Goal: Task Accomplishment & Management: Use online tool/utility

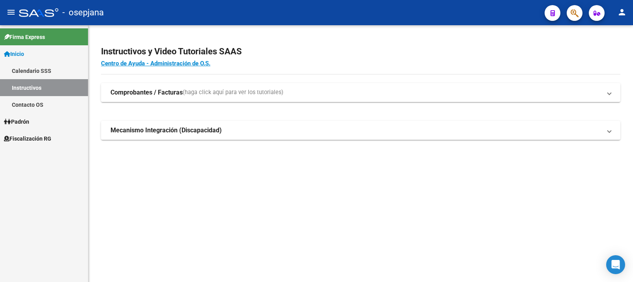
click at [31, 137] on span "Fiscalización RG" at bounding box center [27, 138] width 47 height 9
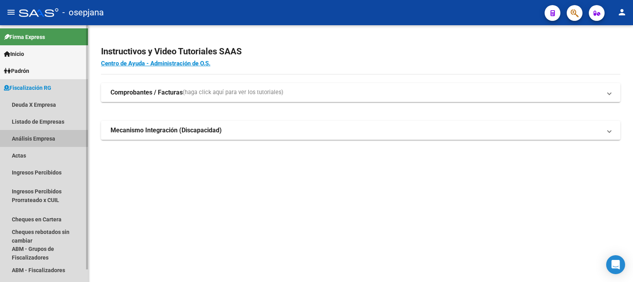
click at [26, 136] on link "Análisis Empresa" at bounding box center [44, 138] width 88 height 17
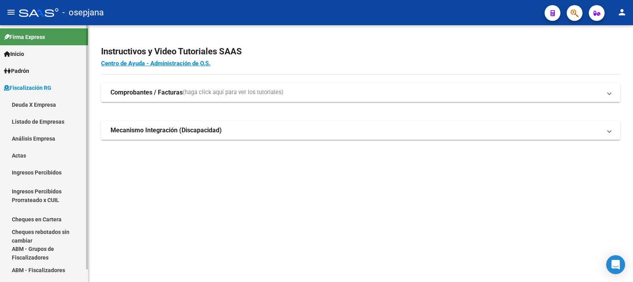
click at [26, 136] on link "Análisis Empresa" at bounding box center [44, 138] width 88 height 17
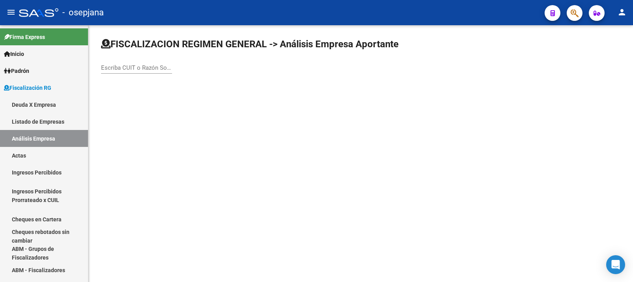
click at [135, 66] on input "Escriba CUIT o Razón Social para buscar" at bounding box center [136, 67] width 71 height 7
click at [130, 73] on div "Escriba CUIT o Razón Social para buscar" at bounding box center [136, 65] width 71 height 17
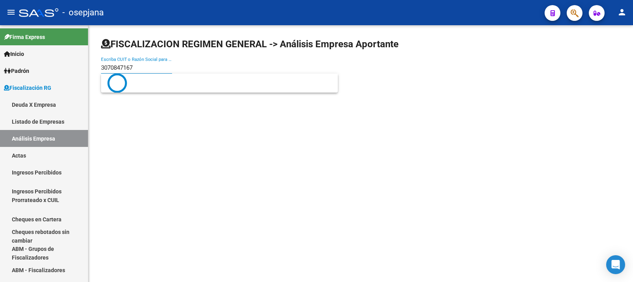
type input "30708471670"
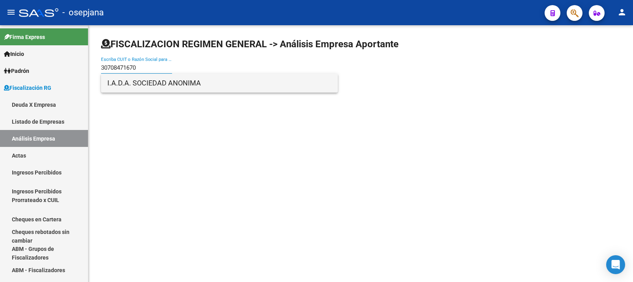
click at [134, 84] on span "I.A.D.A. SOCIEDAD ANONIMA" at bounding box center [219, 83] width 224 height 19
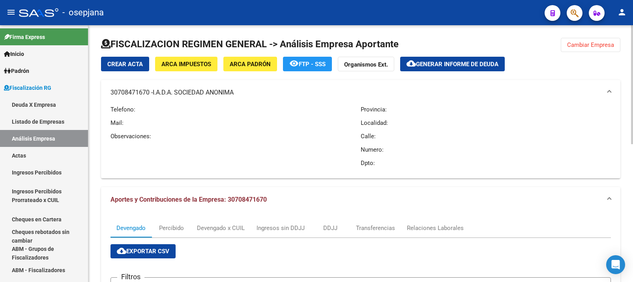
click at [449, 63] on span "Generar informe de deuda" at bounding box center [457, 64] width 82 height 7
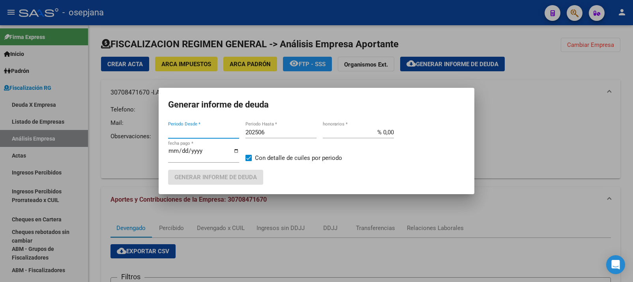
type input "201701"
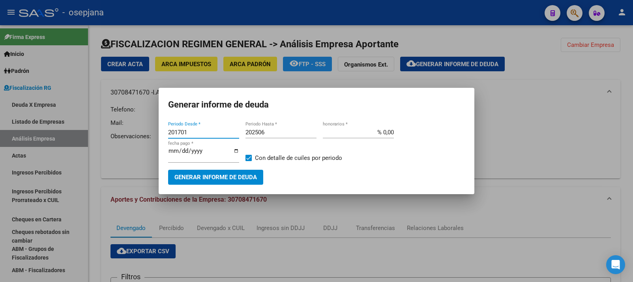
click at [187, 133] on input "201701" at bounding box center [203, 132] width 71 height 7
click at [266, 131] on input "202506" at bounding box center [280, 132] width 71 height 7
type input "202508"
click at [188, 131] on input "201701" at bounding box center [203, 132] width 71 height 7
click at [177, 134] on input "201701" at bounding box center [203, 132] width 71 height 7
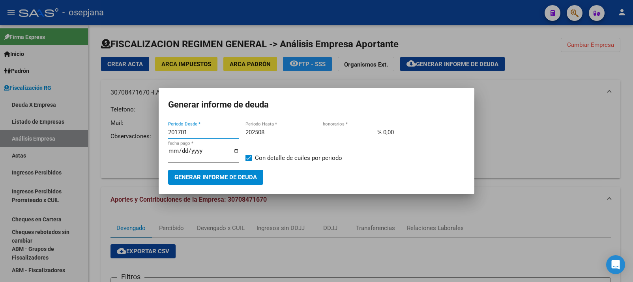
click at [177, 134] on input "201701" at bounding box center [203, 132] width 71 height 7
type input "202504"
click at [387, 135] on input "% 0,00" at bounding box center [358, 132] width 71 height 7
type input "% 10,00"
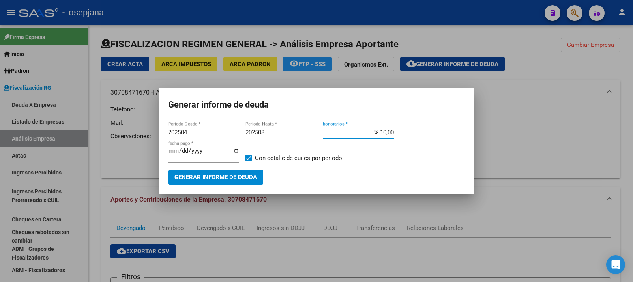
click at [181, 153] on input "[DATE]" at bounding box center [203, 154] width 71 height 13
type input "[DATE]"
click at [217, 176] on span "Generar informe de deuda" at bounding box center [215, 177] width 82 height 7
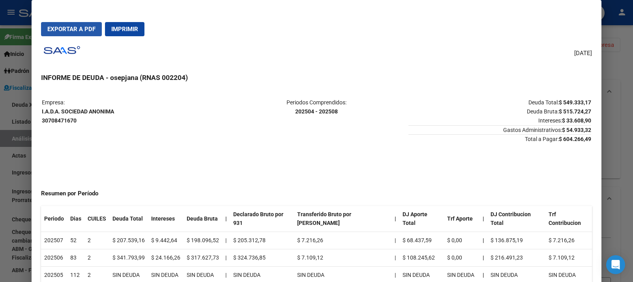
click at [73, 26] on span "Exportar a PDF" at bounding box center [71, 29] width 48 height 7
